Goal: Task Accomplishment & Management: Use online tool/utility

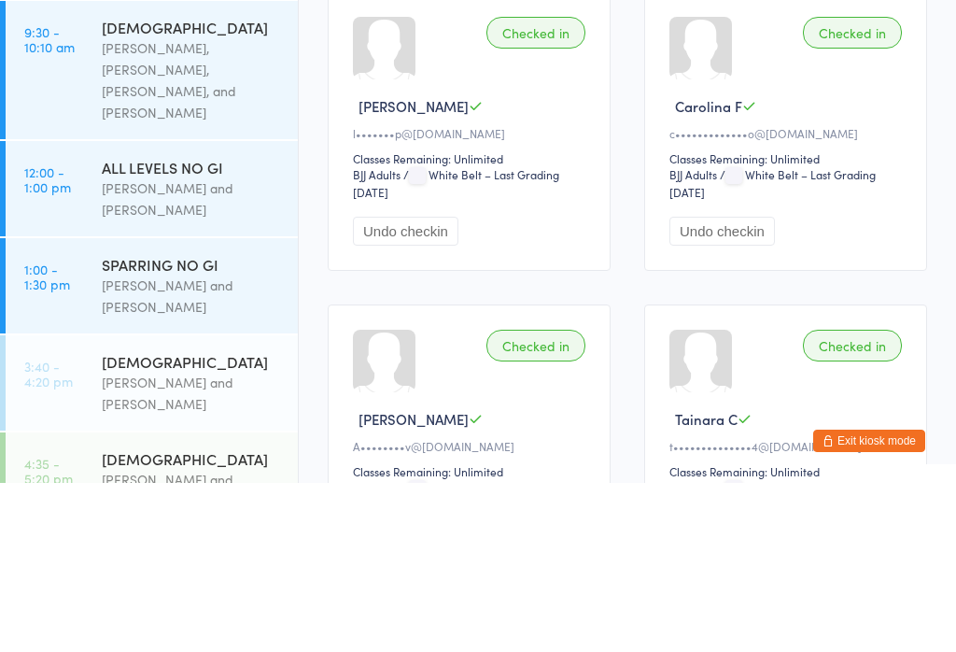
scroll to position [331, 0]
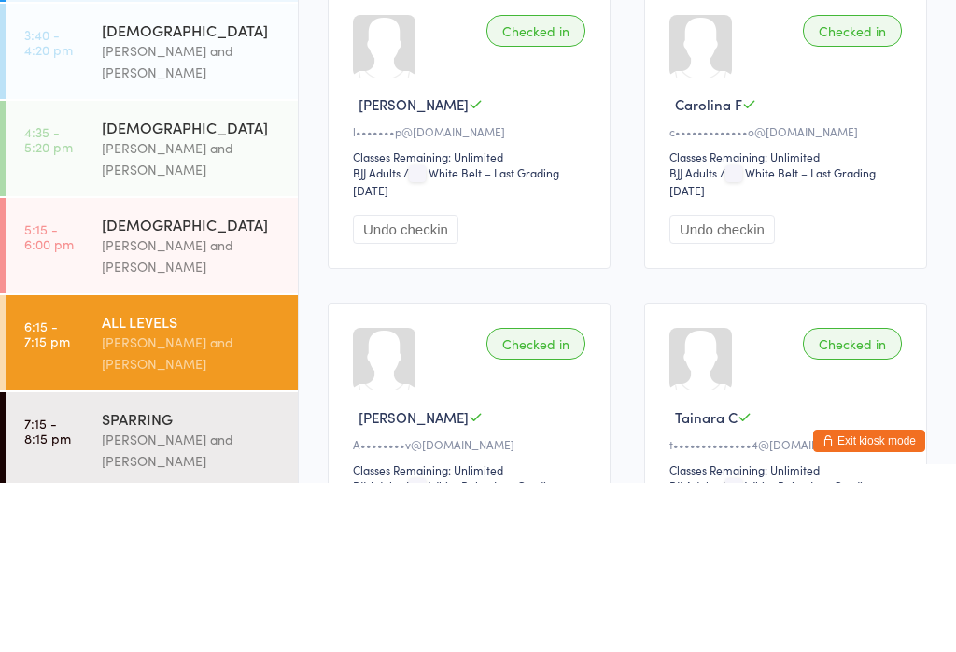
type input "Alyn"
click at [866, 64] on button "Drop in" at bounding box center [871, 59] width 75 height 27
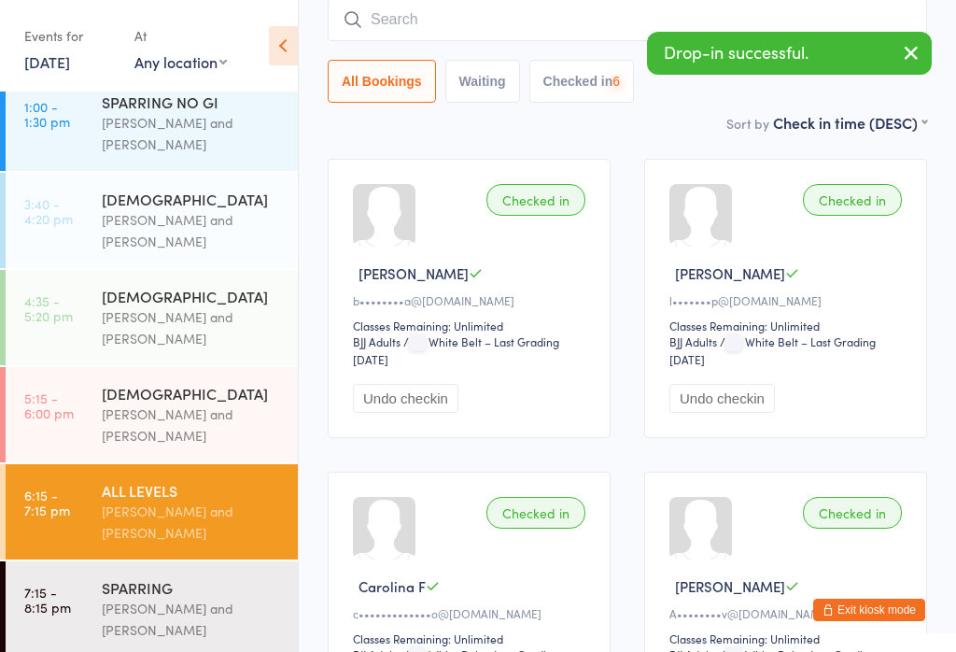
click at [449, 26] on input "search" at bounding box center [627, 19] width 599 height 43
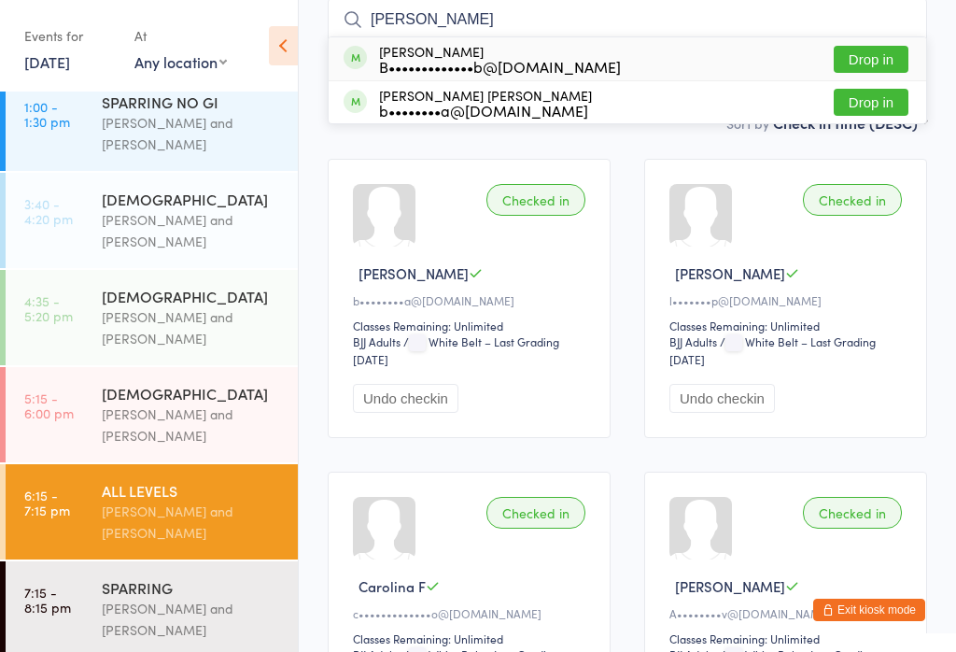
type input "[PERSON_NAME]"
click at [867, 108] on button "Drop in" at bounding box center [871, 102] width 75 height 27
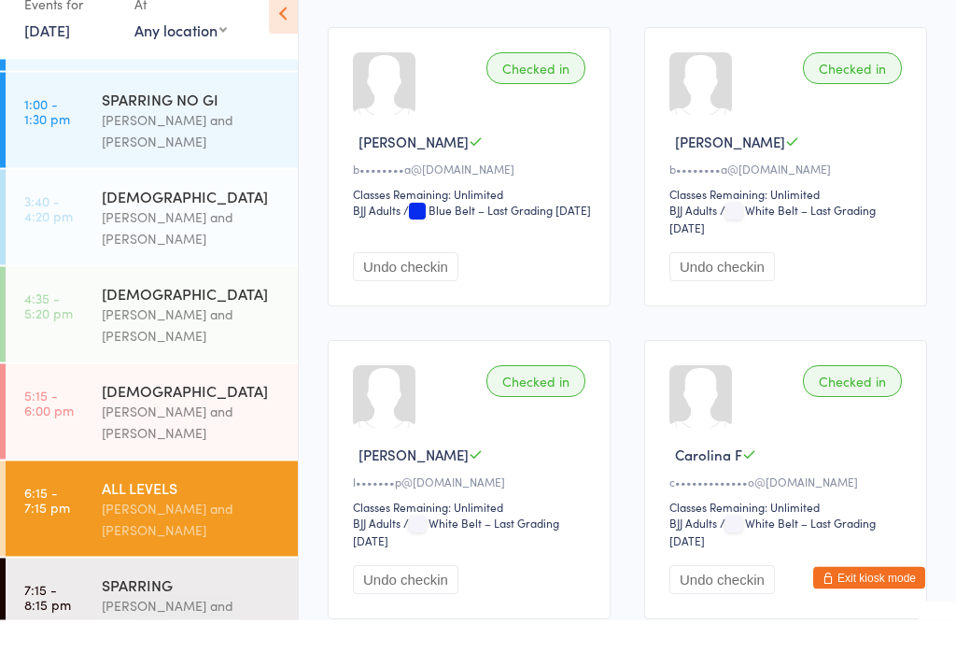
scroll to position [268, 0]
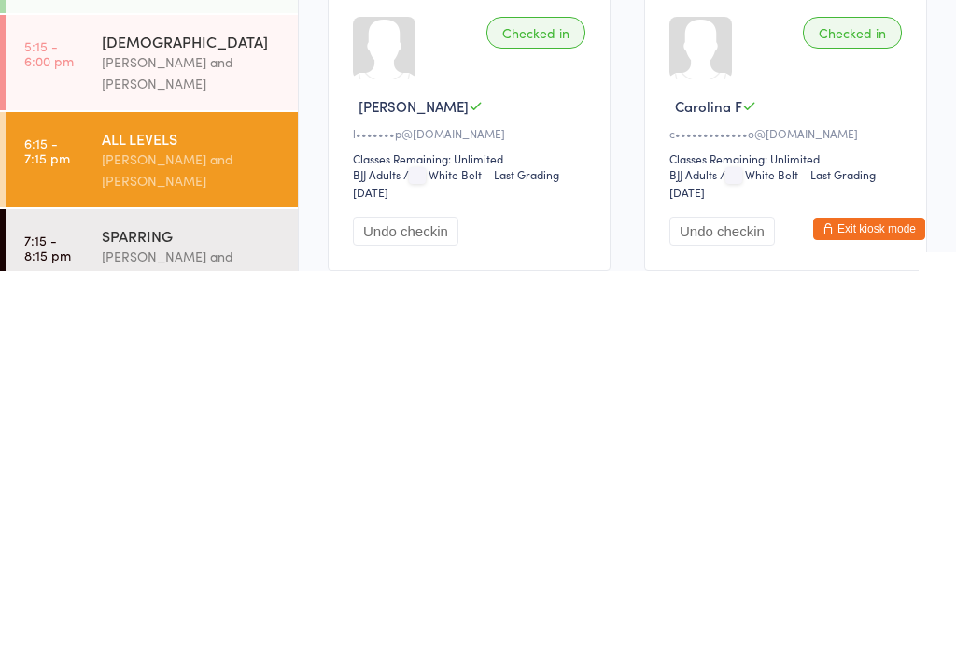
click at [184, 626] on div "[PERSON_NAME] and [PERSON_NAME]" at bounding box center [192, 647] width 180 height 43
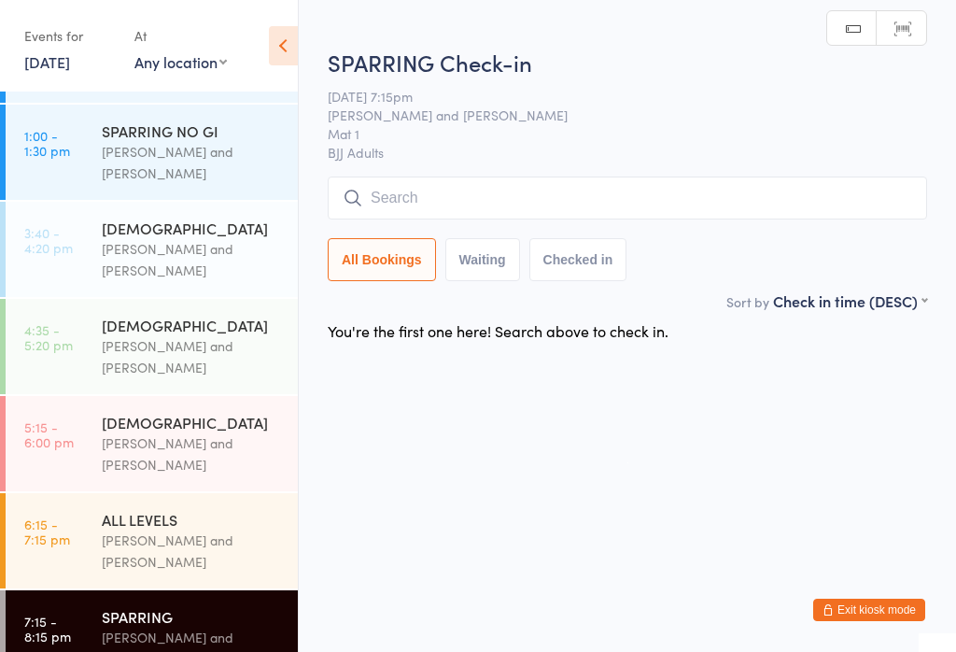
click at [470, 201] on input "search" at bounding box center [627, 197] width 599 height 43
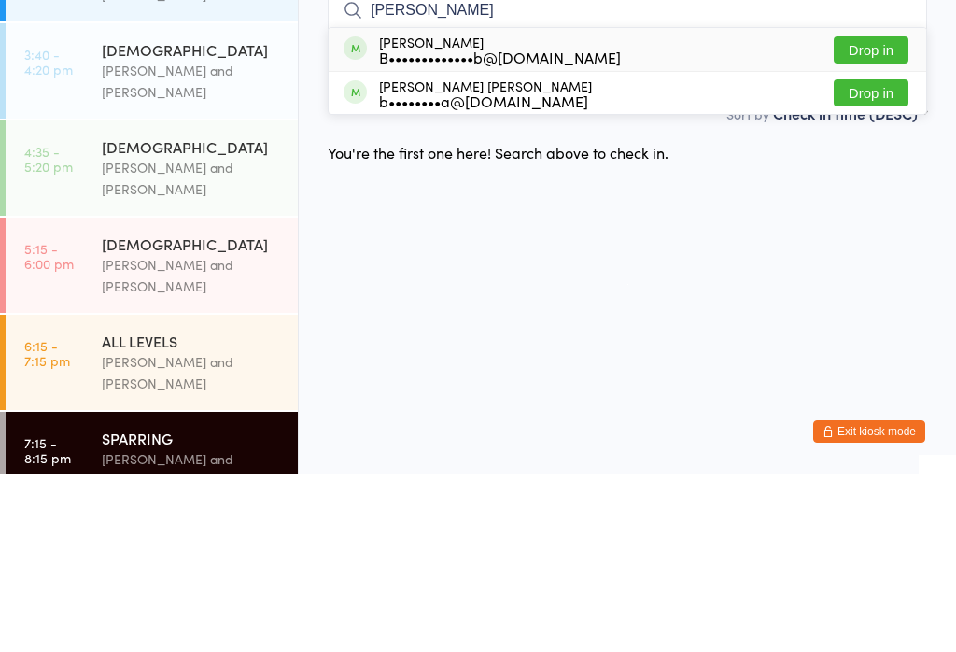
type input "[PERSON_NAME]"
click at [872, 258] on button "Drop in" at bounding box center [871, 271] width 75 height 27
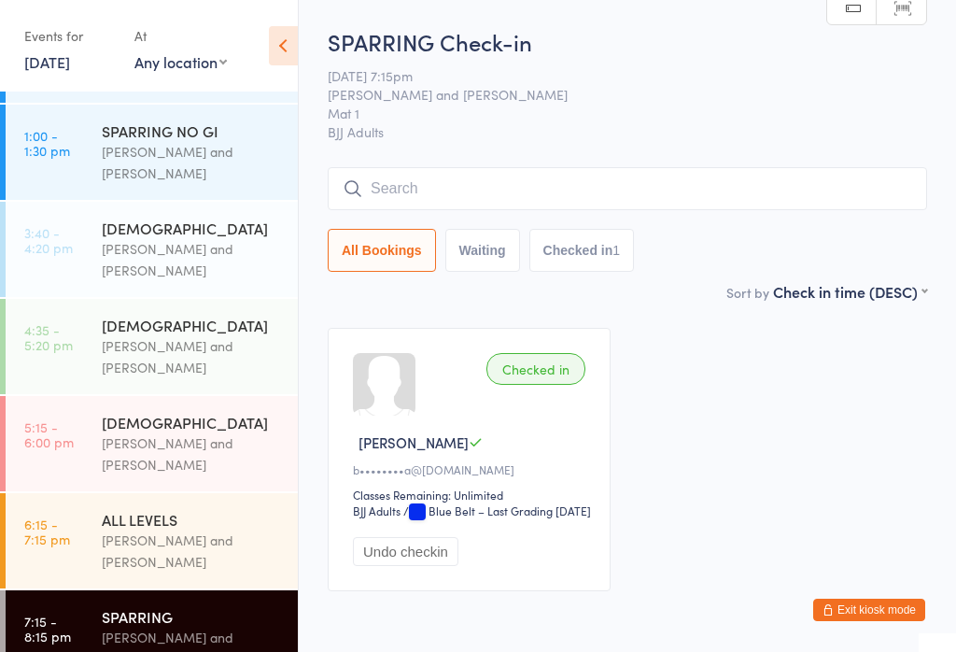
click at [447, 196] on input "search" at bounding box center [627, 188] width 599 height 43
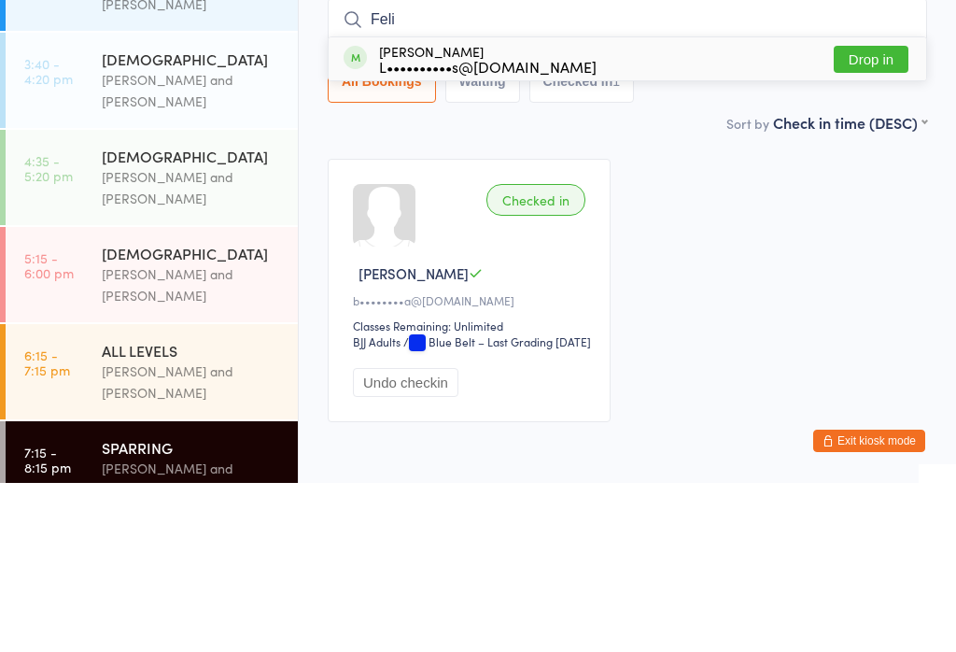
type input "Feli"
click at [857, 215] on button "Drop in" at bounding box center [871, 228] width 75 height 27
